Goal: Communication & Community: Share content

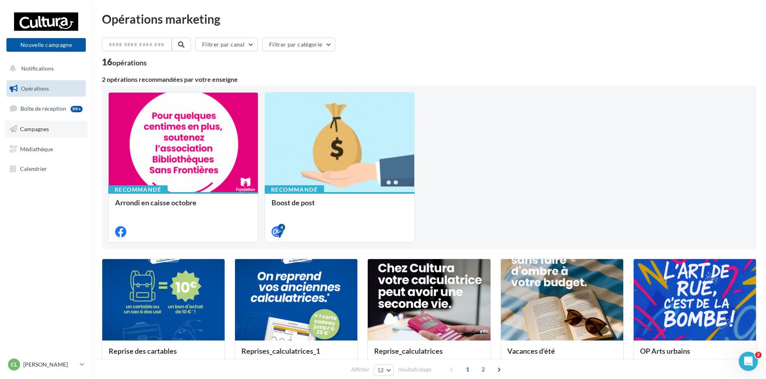
click at [51, 127] on link "Campagnes" at bounding box center [46, 129] width 83 height 17
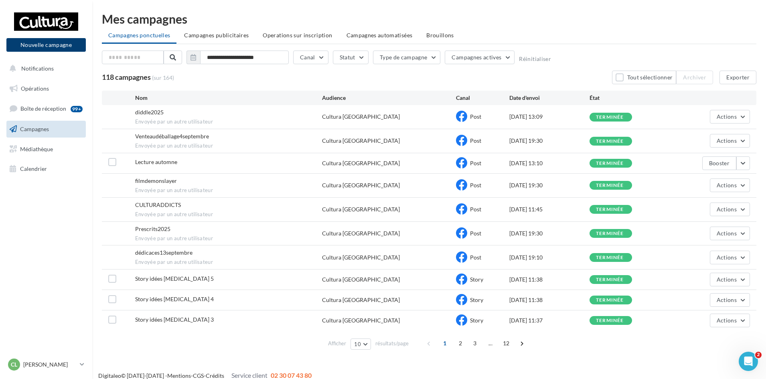
click at [52, 43] on button "Nouvelle campagne" at bounding box center [45, 45] width 79 height 14
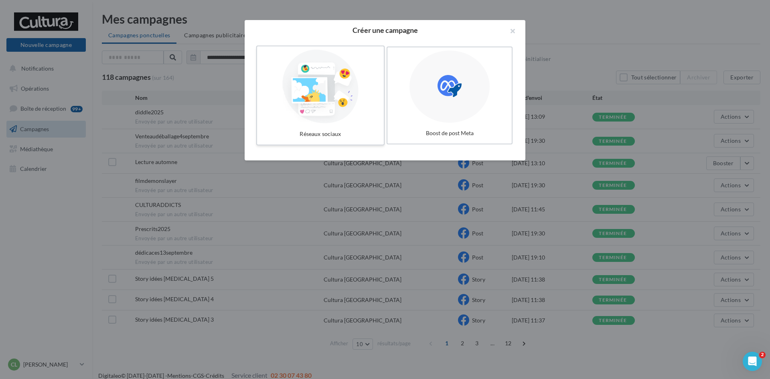
click at [316, 109] on div at bounding box center [320, 87] width 120 height 74
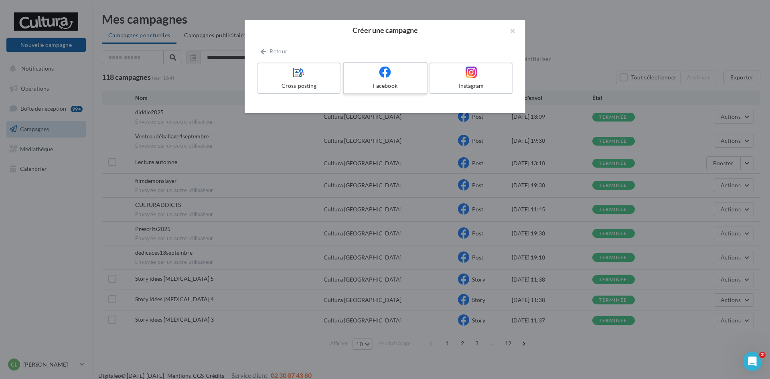
click at [394, 81] on label "Facebook" at bounding box center [385, 78] width 85 height 32
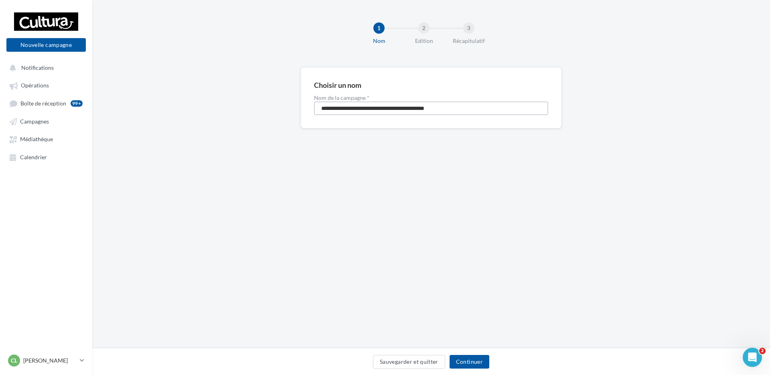
drag, startPoint x: 459, startPoint y: 109, endPoint x: 268, endPoint y: 107, distance: 190.6
click at [268, 107] on div "**********" at bounding box center [431, 110] width 678 height 87
type input "**********"
click at [484, 361] on button "Continuer" at bounding box center [470, 362] width 40 height 14
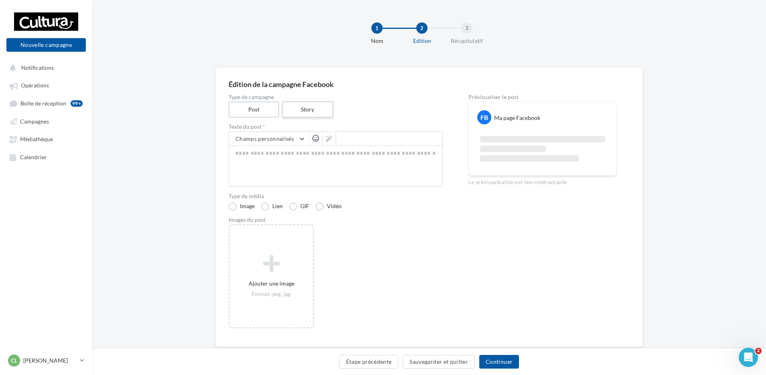
click at [302, 107] on label "Story" at bounding box center [307, 110] width 51 height 16
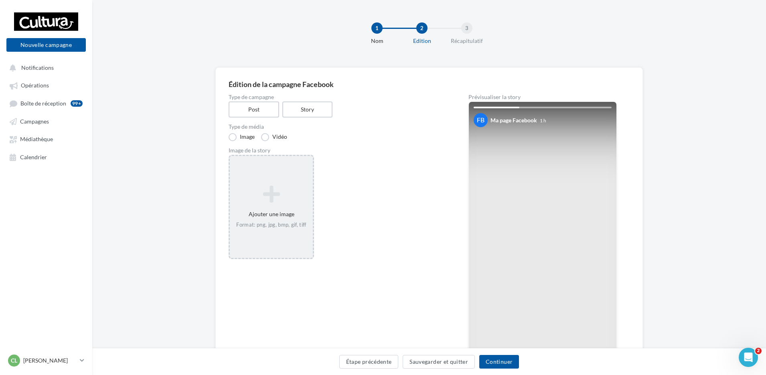
click at [266, 228] on div "Format: png, jpg, bmp, gif, tiff" at bounding box center [271, 224] width 77 height 7
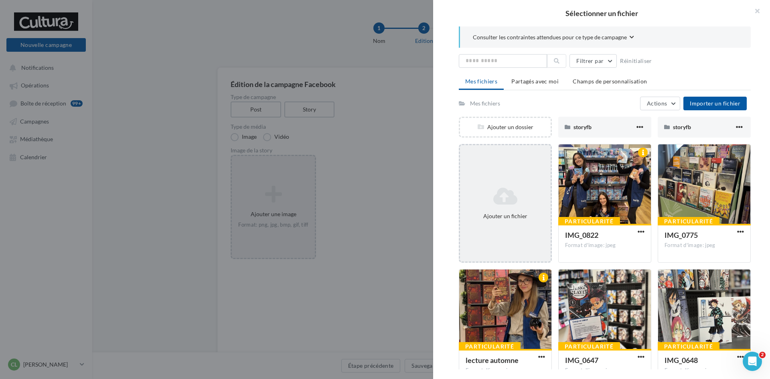
click at [511, 199] on icon at bounding box center [505, 196] width 84 height 19
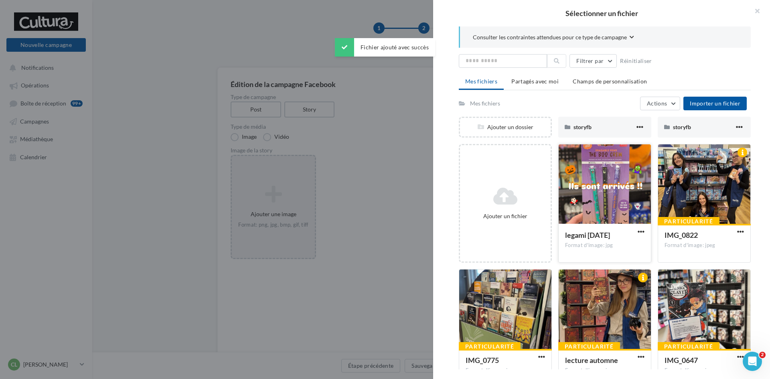
click at [585, 187] on div at bounding box center [605, 184] width 92 height 80
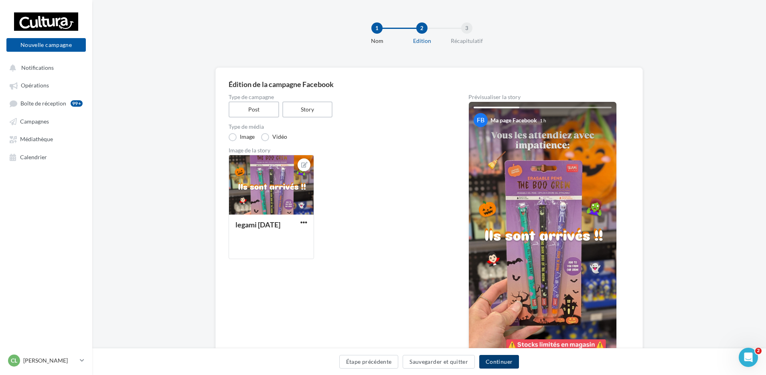
click at [504, 363] on button "Continuer" at bounding box center [499, 362] width 40 height 14
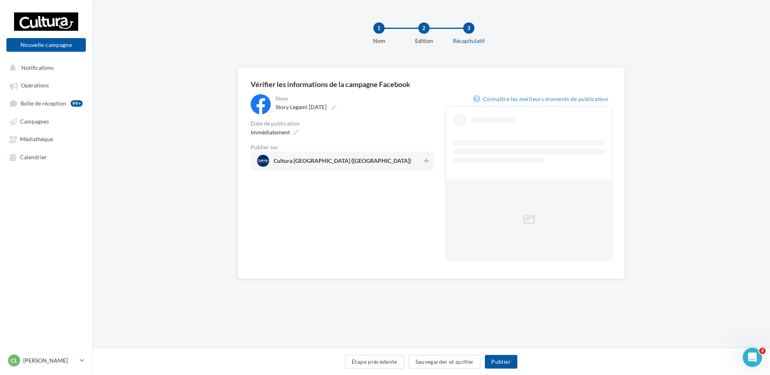
click at [345, 161] on span "Cultura [GEOGRAPHIC_DATA] ([GEOGRAPHIC_DATA])" at bounding box center [343, 162] width 138 height 9
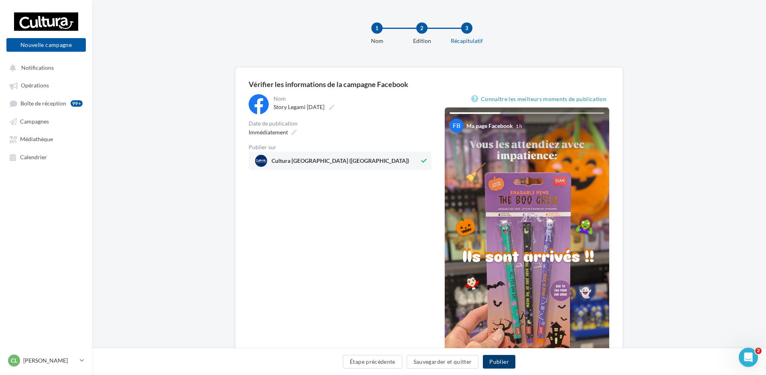
click at [504, 360] on button "Publier" at bounding box center [499, 362] width 32 height 14
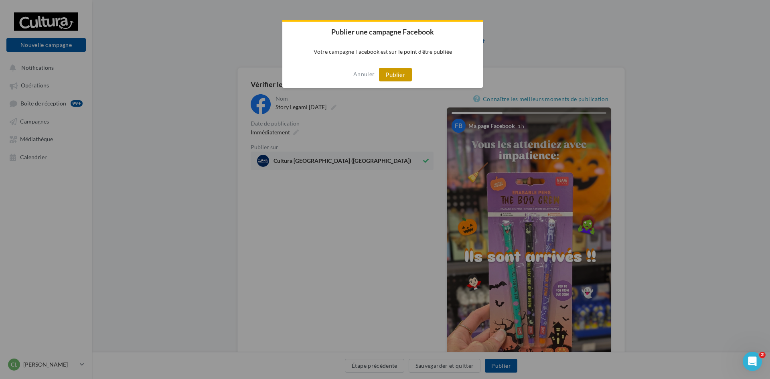
click at [404, 74] on button "Publier" at bounding box center [395, 75] width 33 height 14
